Goal: Task Accomplishment & Management: Use online tool/utility

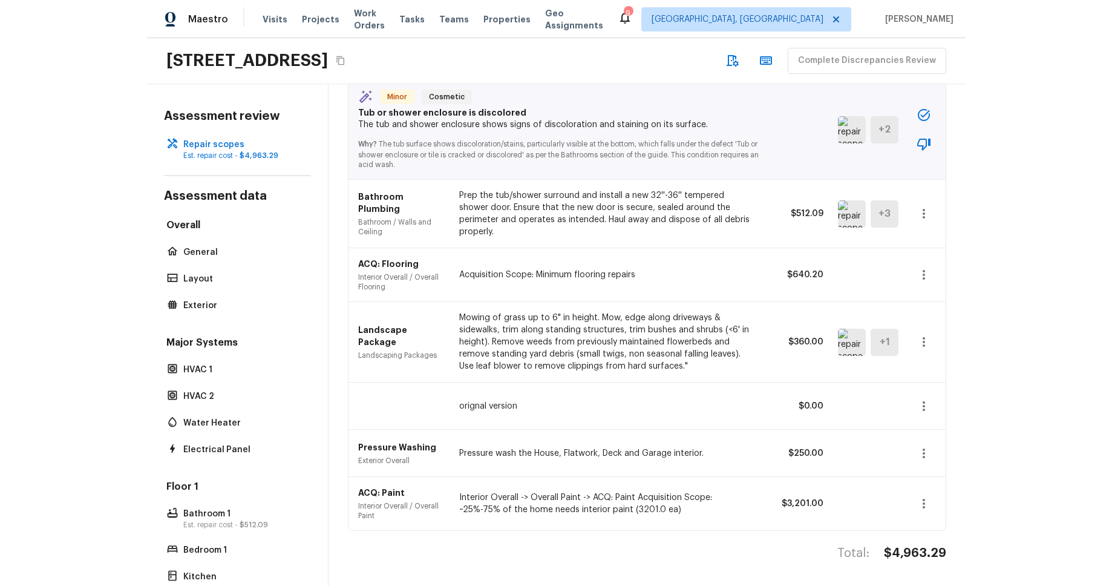
scroll to position [820, 0]
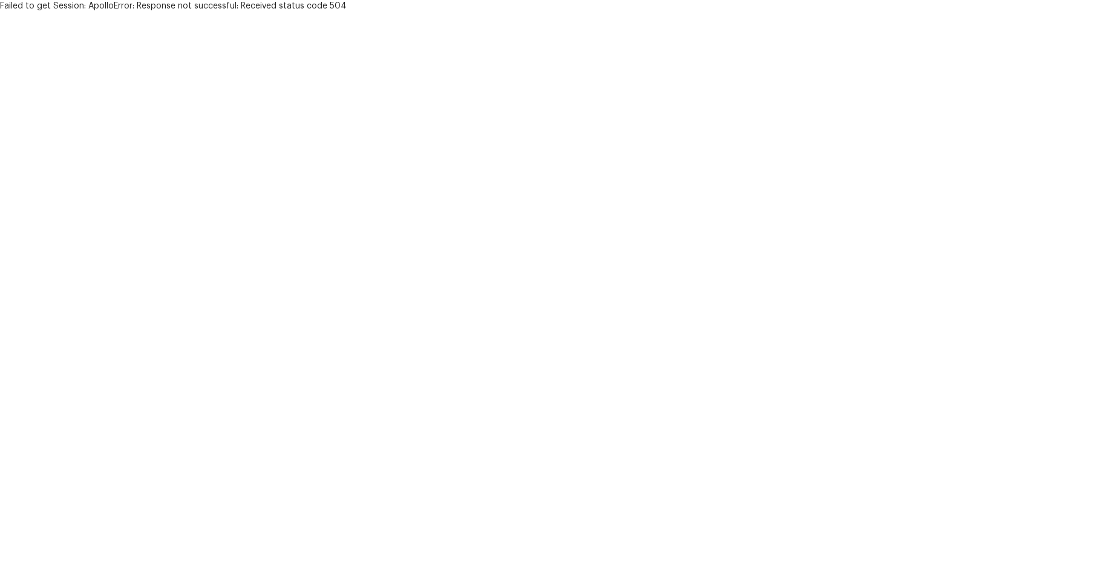
click at [222, 12] on html "Failed to get Session: ApolloError: Response not successful: Received status co…" at bounding box center [556, 6] width 1112 height 12
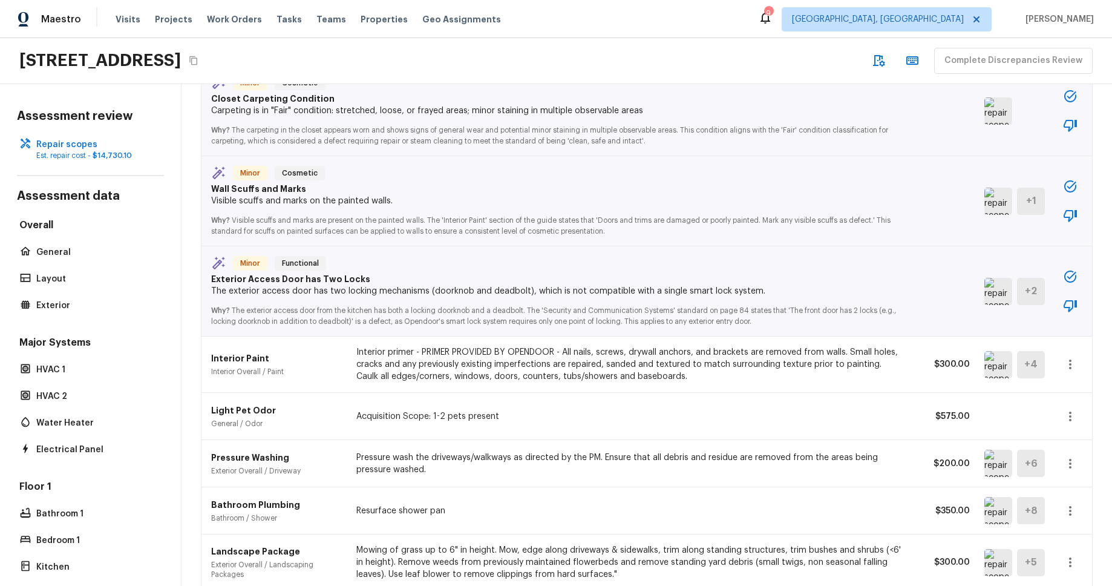
scroll to position [2433, 0]
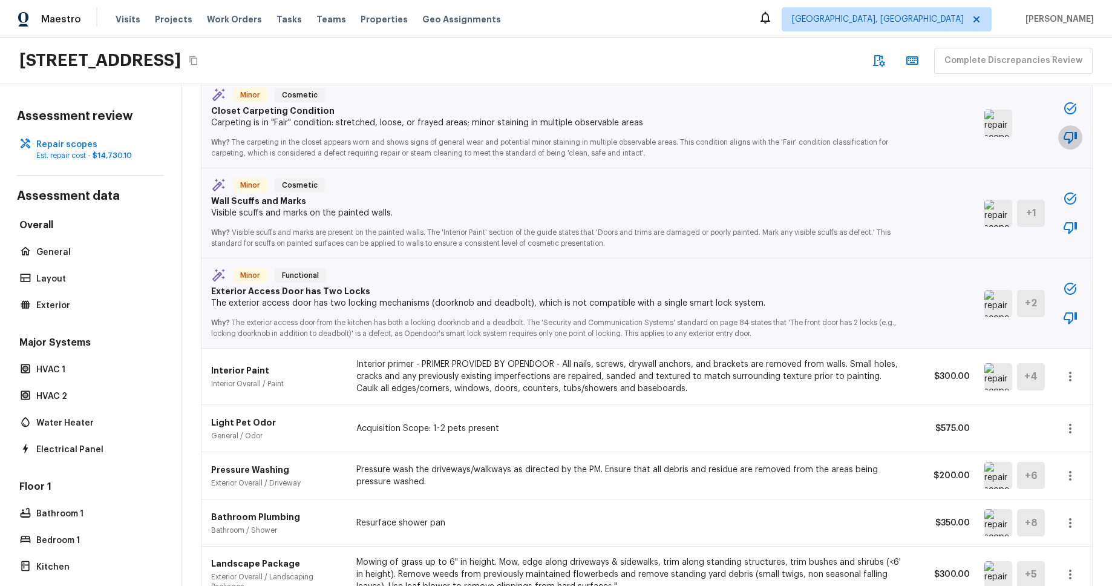
click at [1072, 136] on icon "button" at bounding box center [1070, 137] width 15 height 15
click at [1058, 125] on button "button" at bounding box center [1070, 137] width 24 height 24
